Goal: Task Accomplishment & Management: Use online tool/utility

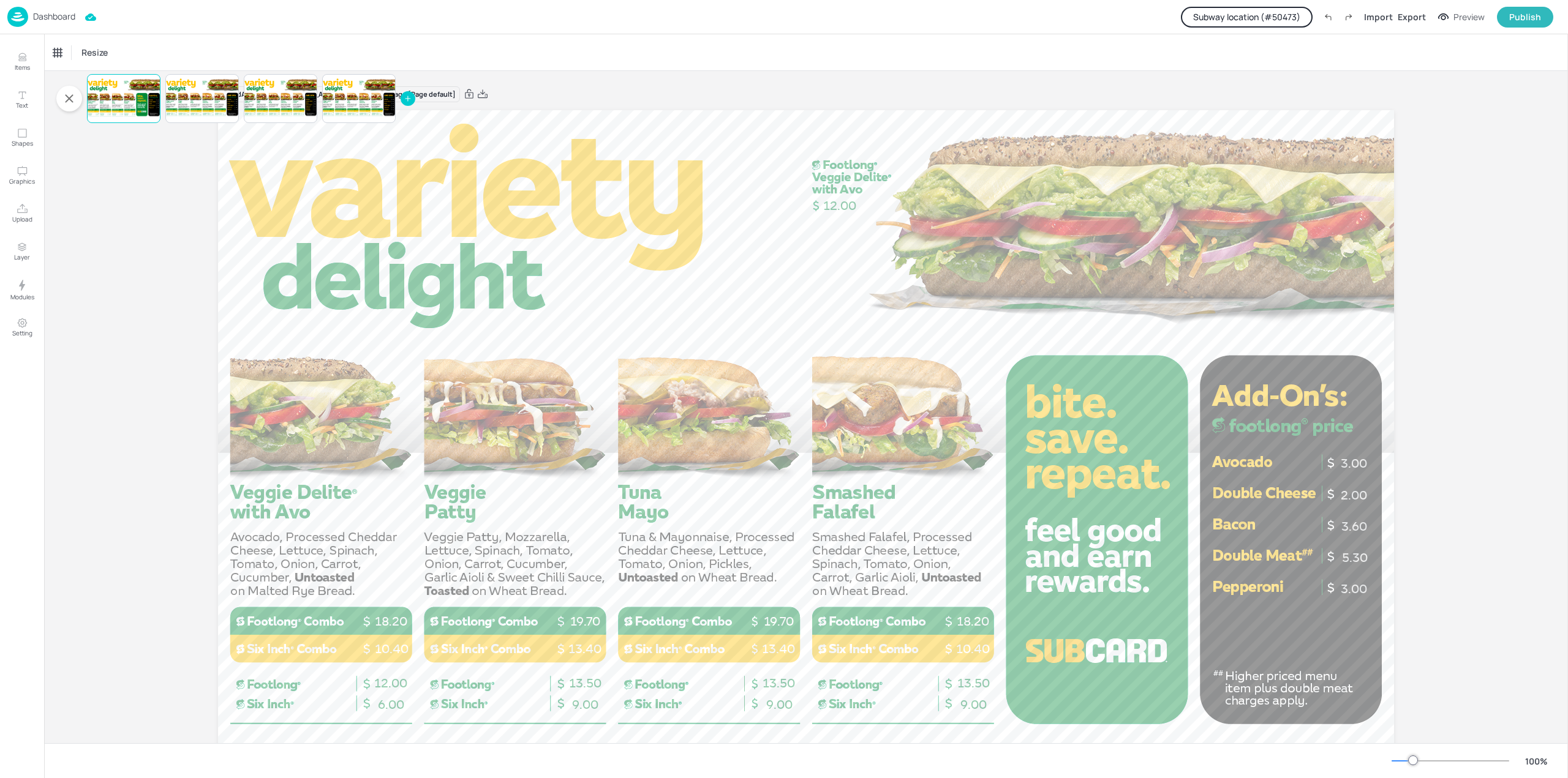
click at [1295, 10] on button "Subway location (# 50473 )" at bounding box center [1246, 17] width 131 height 21
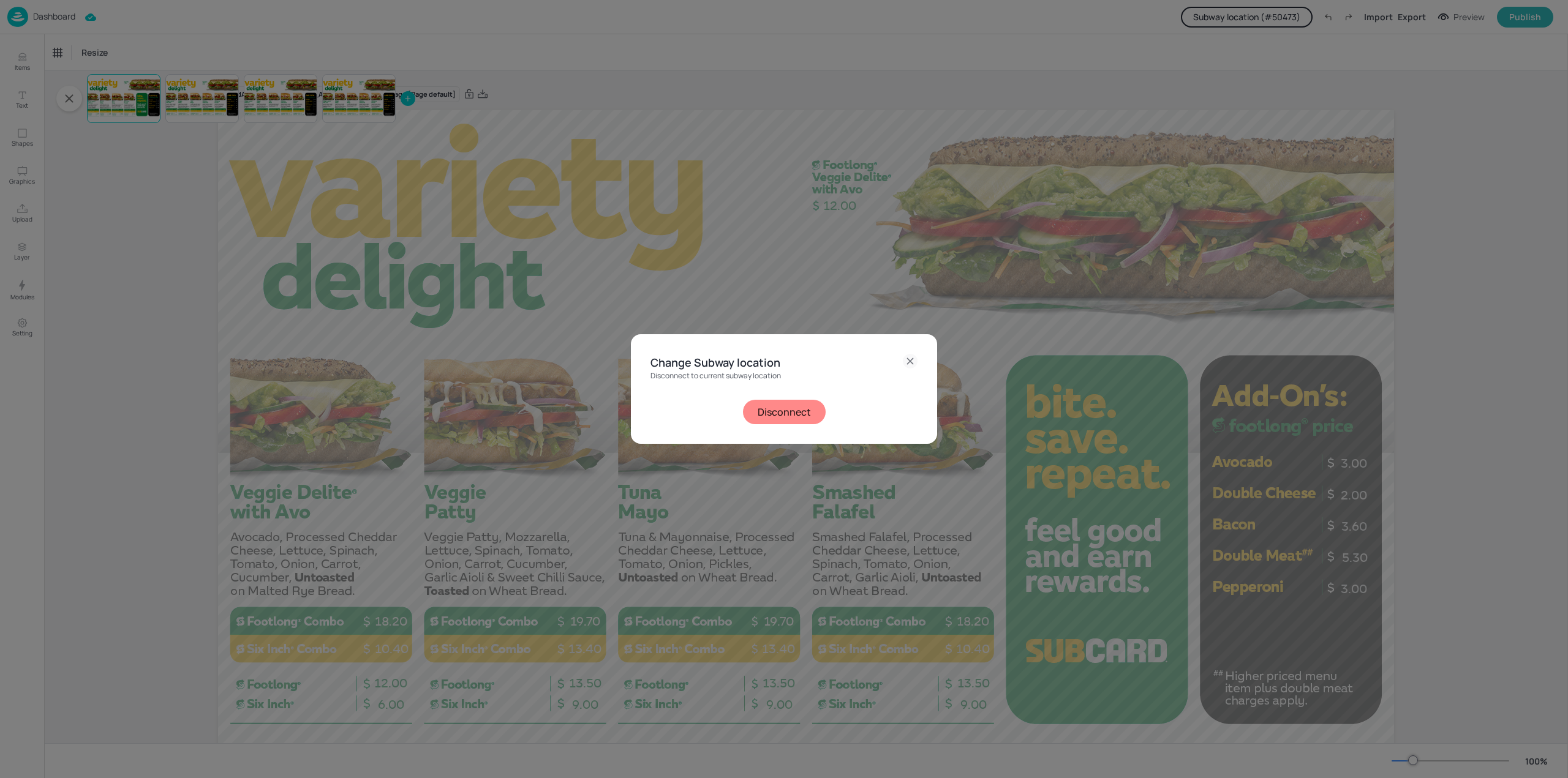
click at [807, 414] on button "Disconnect" at bounding box center [784, 412] width 83 height 24
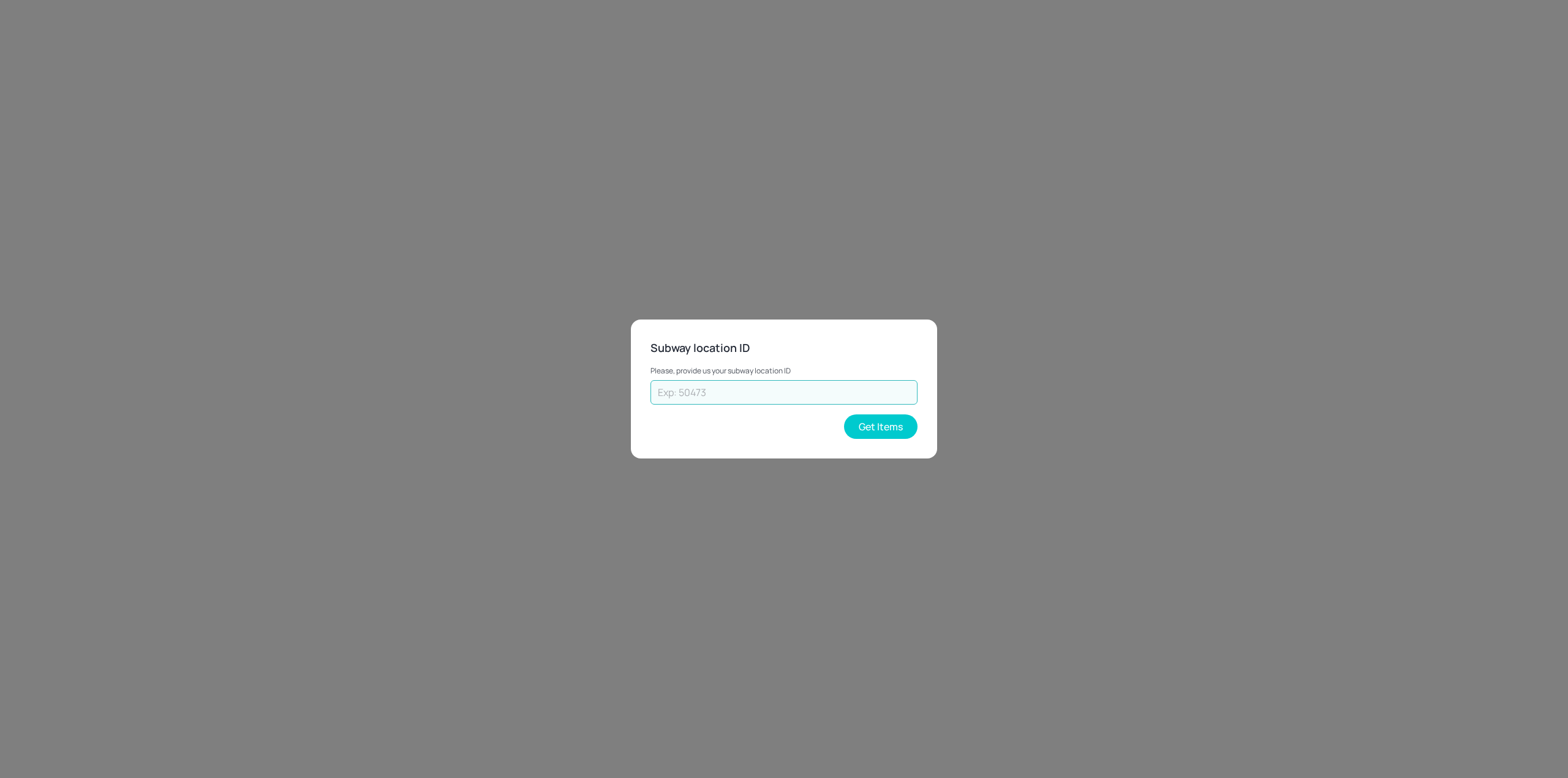
click at [748, 401] on input "text" at bounding box center [784, 393] width 267 height 24
type input "24931"
click at [874, 423] on button "Get Items" at bounding box center [881, 426] width 73 height 24
